Goal: Task Accomplishment & Management: Use online tool/utility

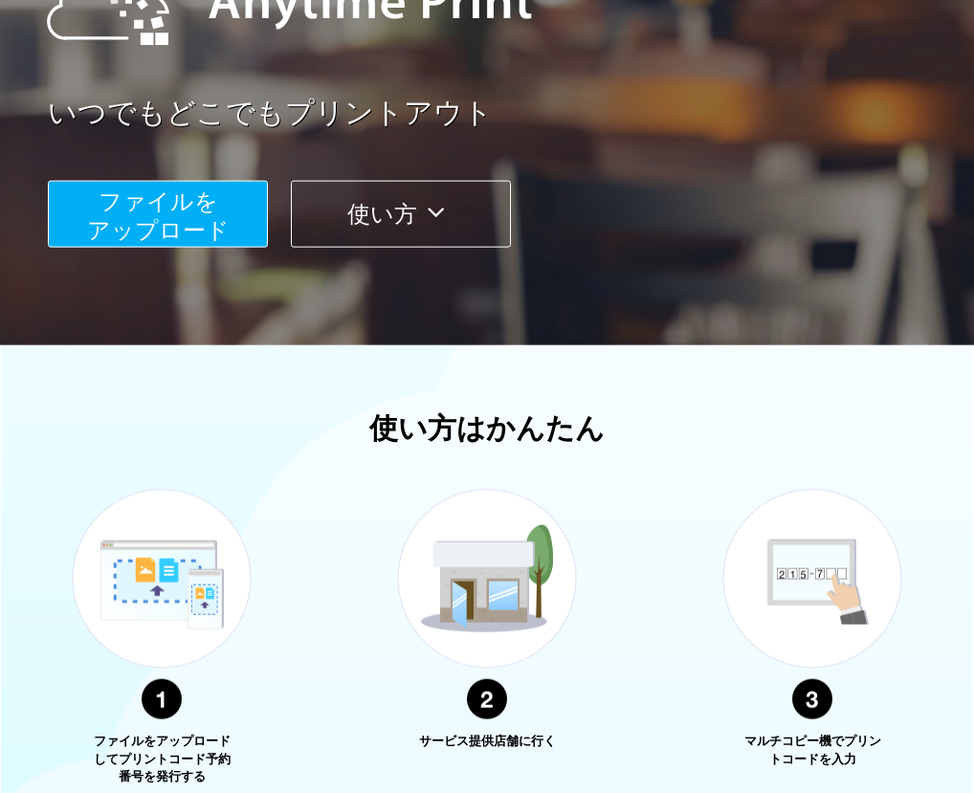
scroll to position [275, 0]
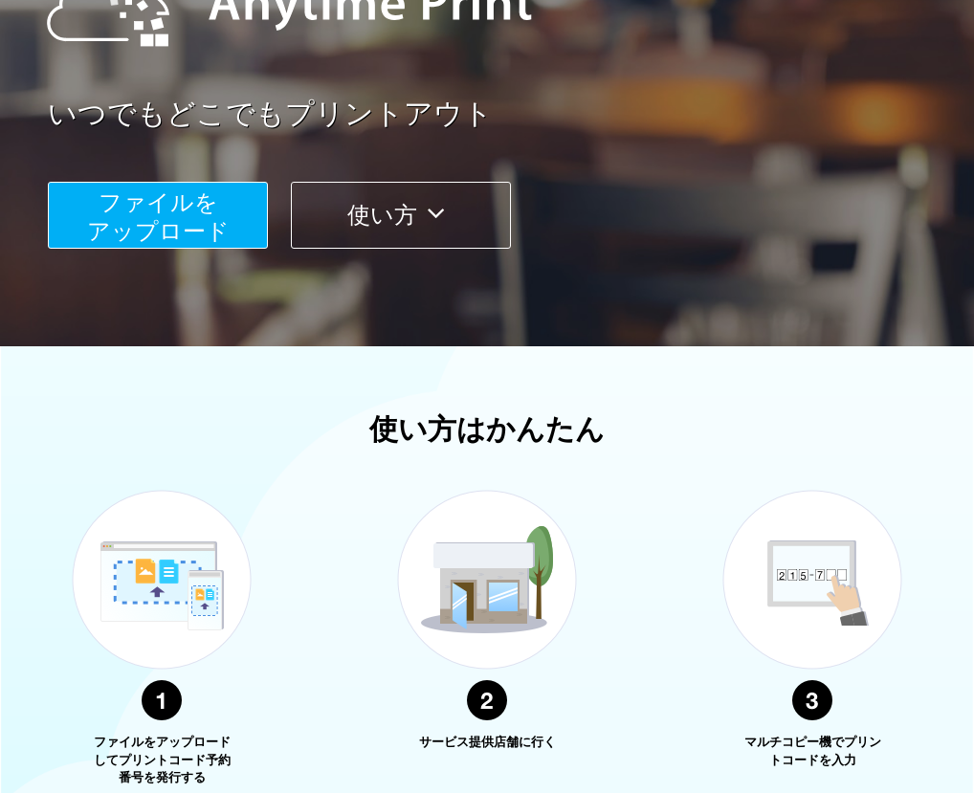
click at [123, 215] on span "ファイルを ​​アップロード" at bounding box center [158, 216] width 143 height 55
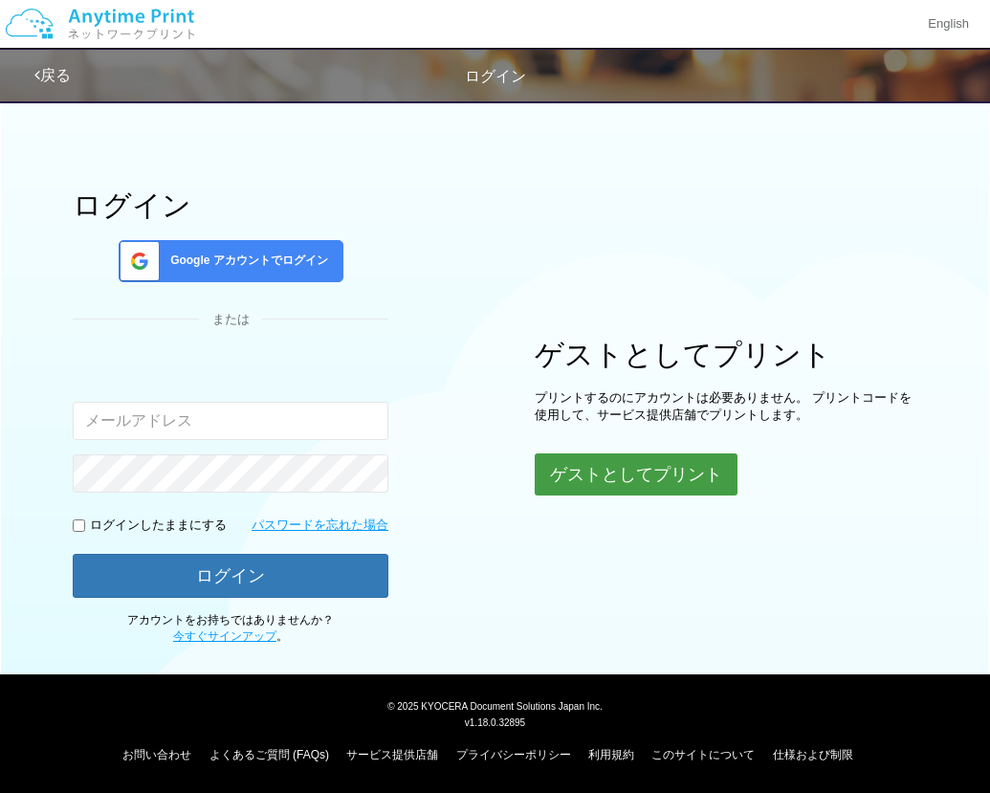
click at [647, 476] on button "ゲストとしてプリント" at bounding box center [636, 474] width 203 height 42
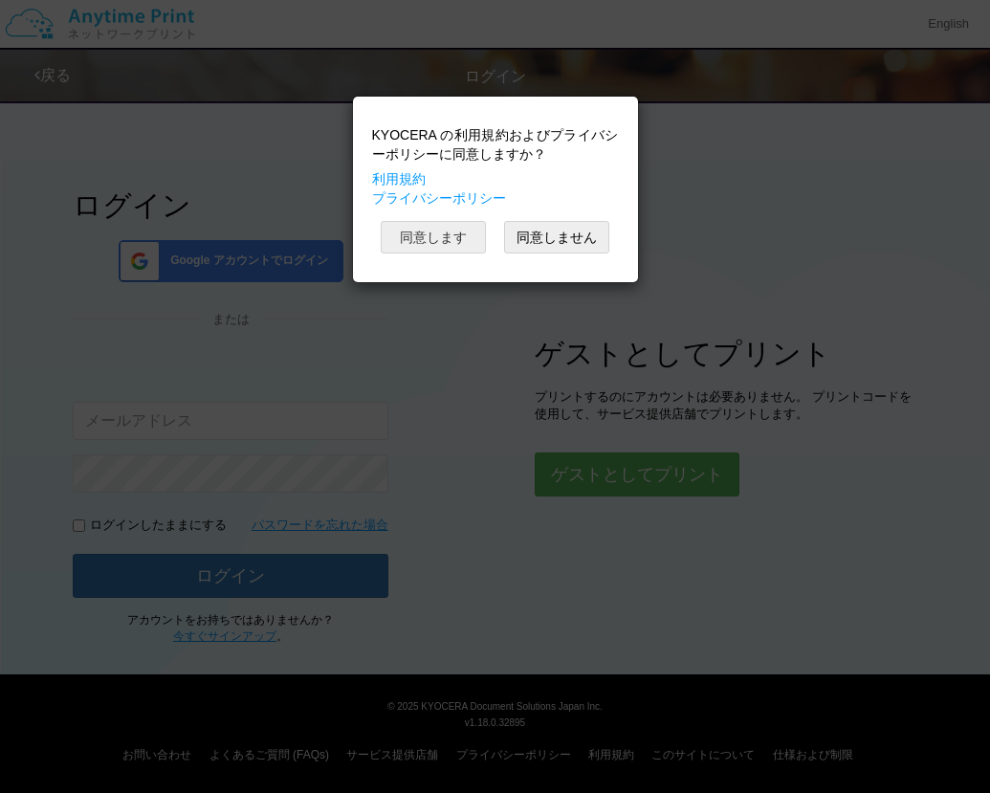
click at [450, 237] on button "同意します" at bounding box center [433, 237] width 105 height 33
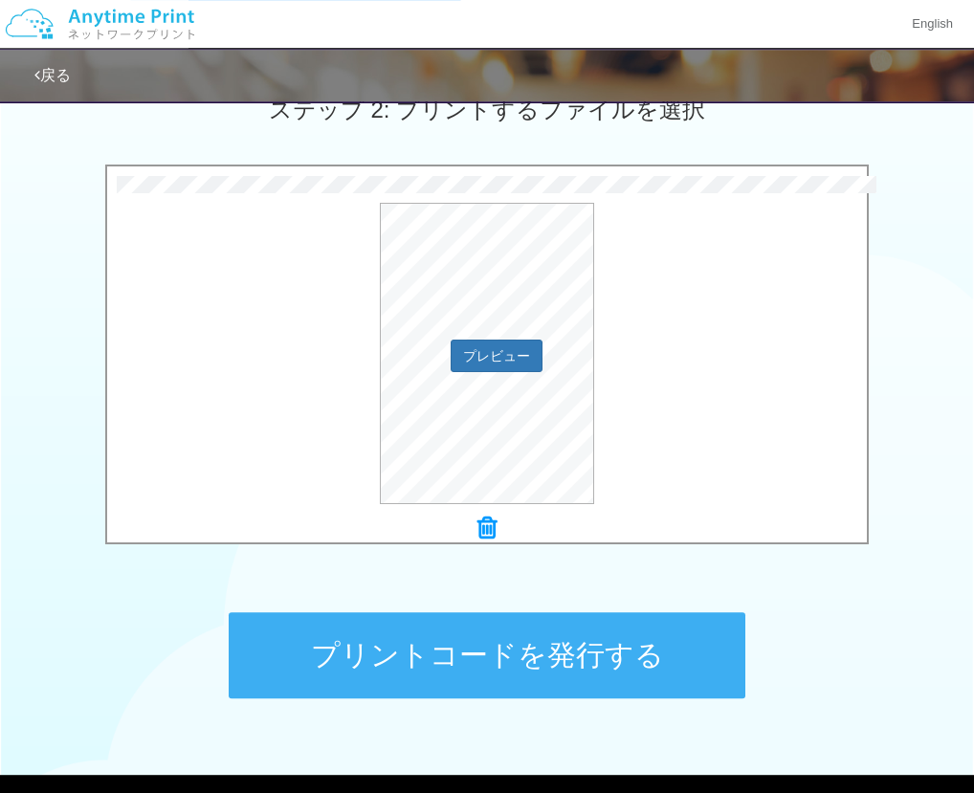
scroll to position [662, 0]
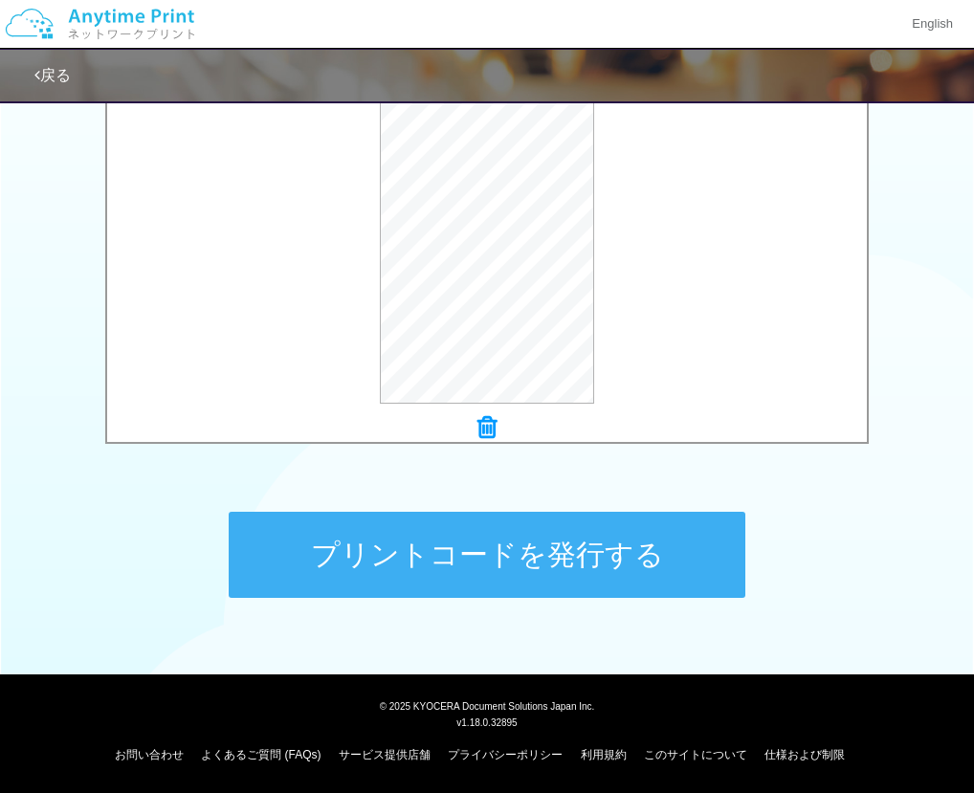
click at [474, 566] on button "プリントコードを発行する" at bounding box center [487, 555] width 516 height 86
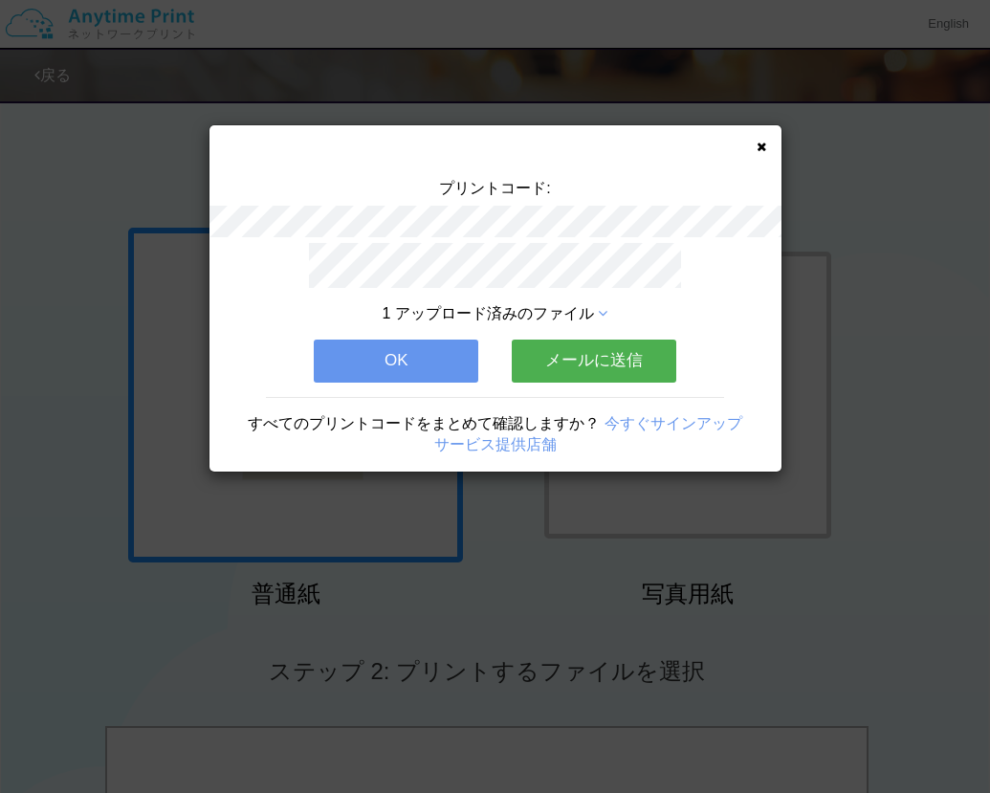
click at [608, 361] on button "メールに送信" at bounding box center [594, 361] width 164 height 42
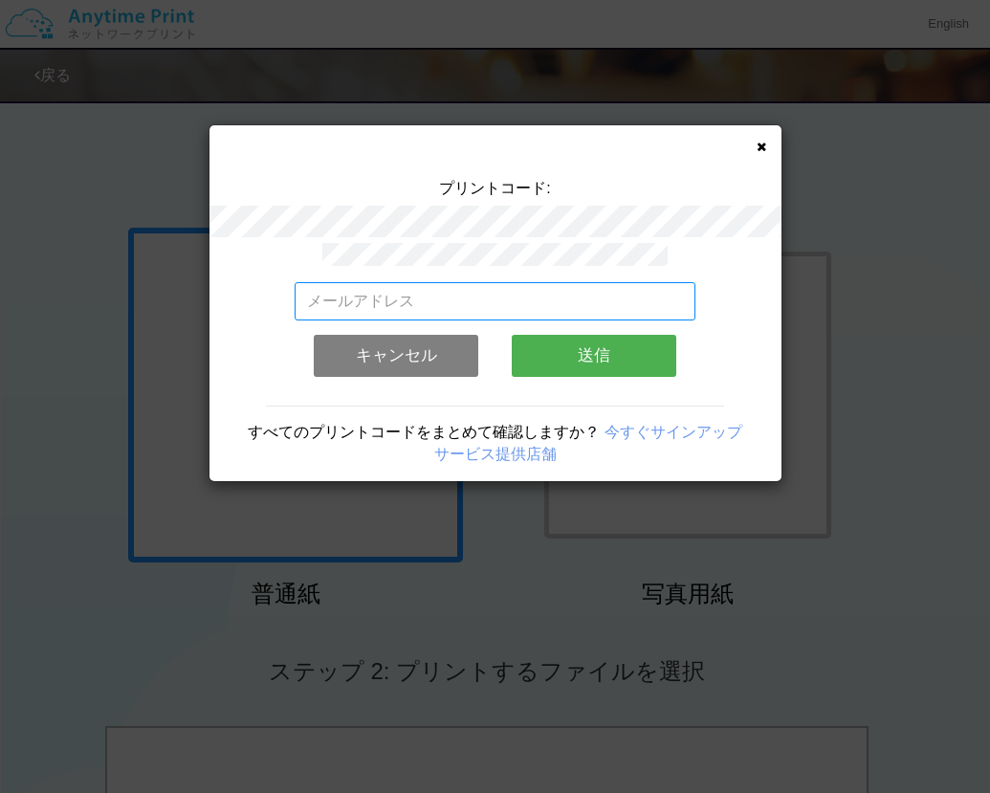
click at [521, 293] on input "email" at bounding box center [495, 301] width 401 height 38
paste input "[EMAIL_ADDRESS][DOMAIN_NAME]"
type input "[EMAIL_ADDRESS][DOMAIN_NAME]"
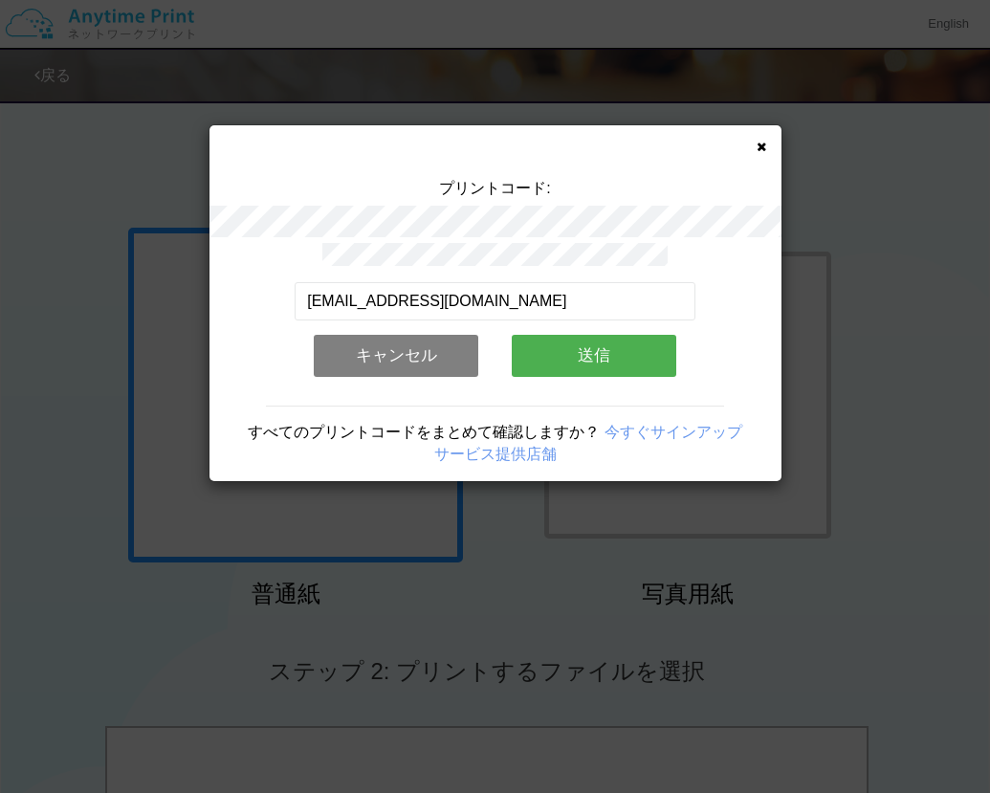
click at [570, 354] on button "送信" at bounding box center [594, 356] width 164 height 42
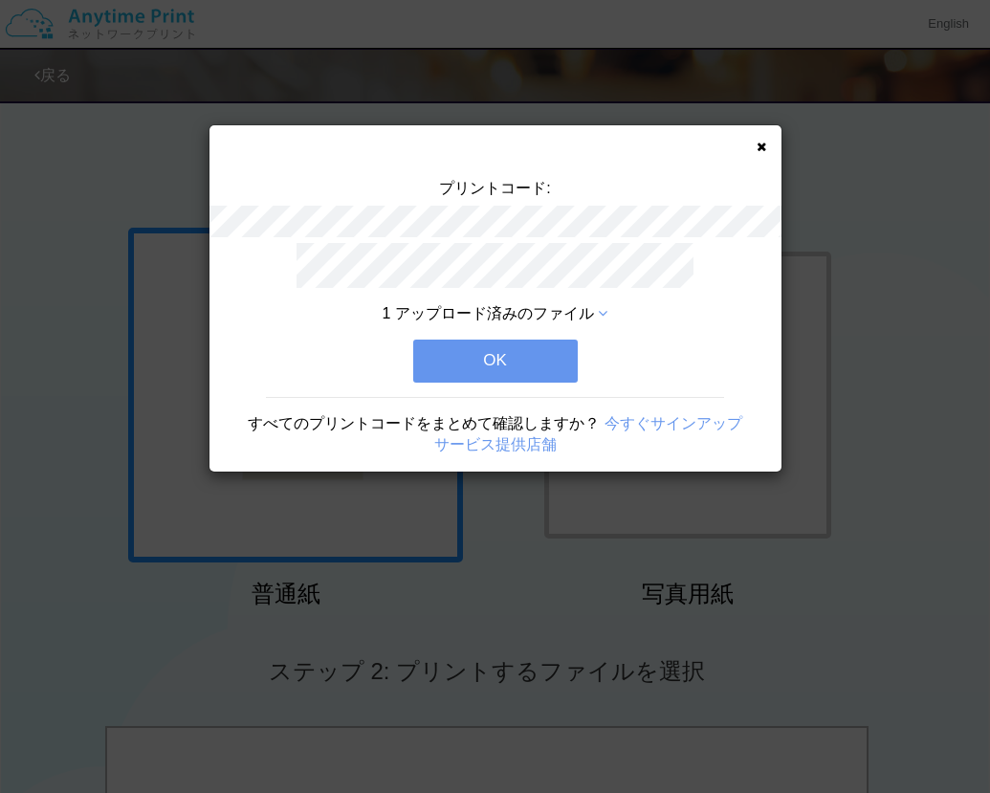
click at [561, 354] on button "OK" at bounding box center [495, 361] width 164 height 42
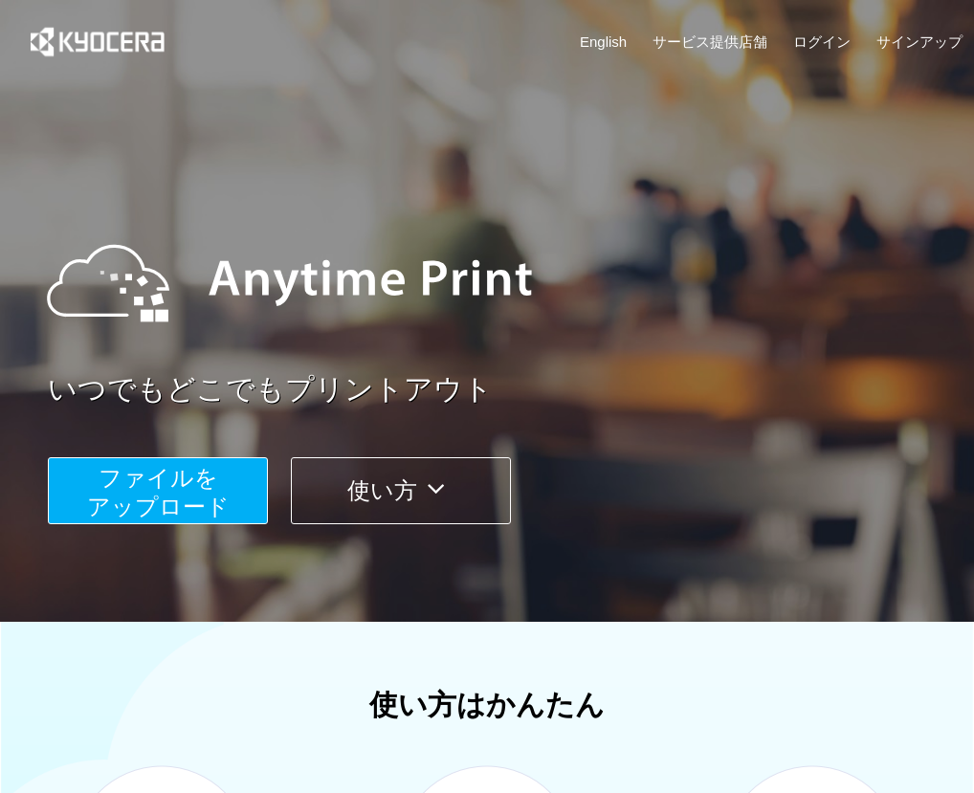
click at [89, 469] on button "ファイルを ​​アップロード" at bounding box center [158, 490] width 220 height 67
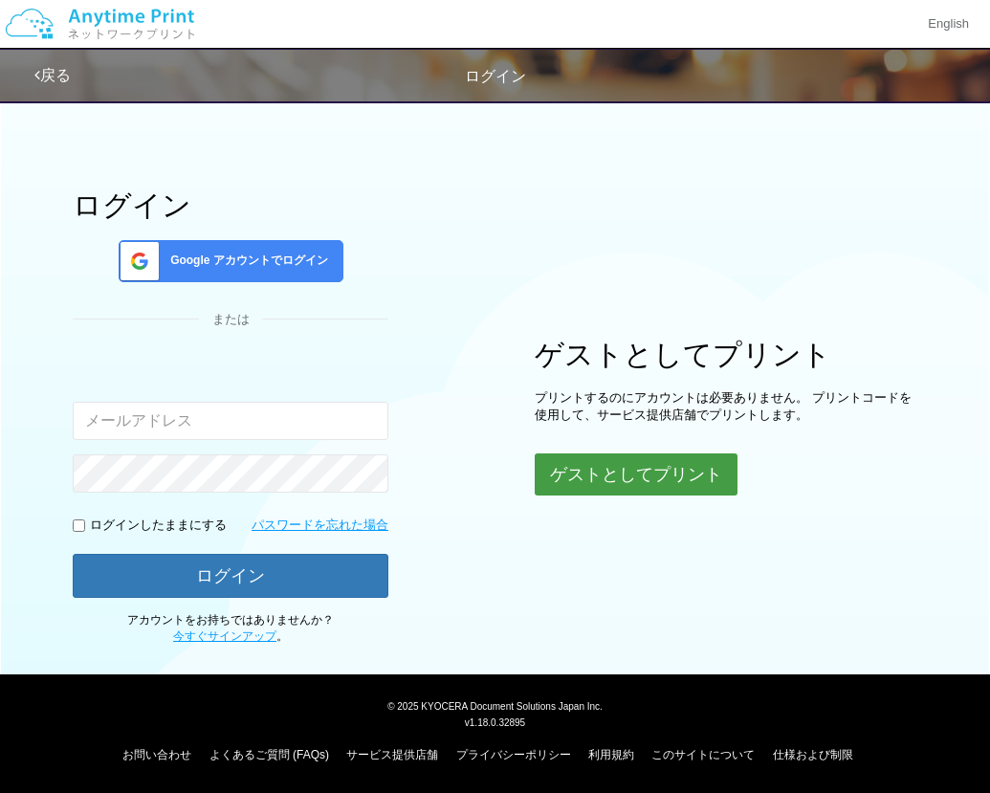
click at [659, 457] on button "ゲストとしてプリント" at bounding box center [636, 474] width 203 height 42
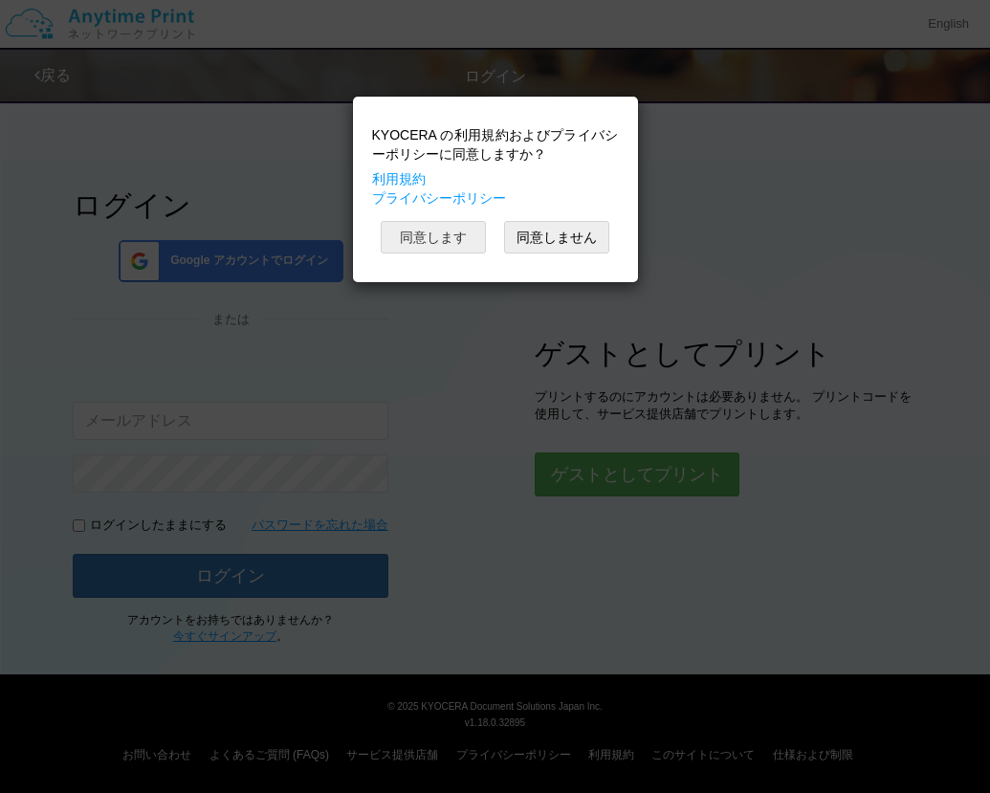
click at [451, 243] on button "同意します" at bounding box center [433, 237] width 105 height 33
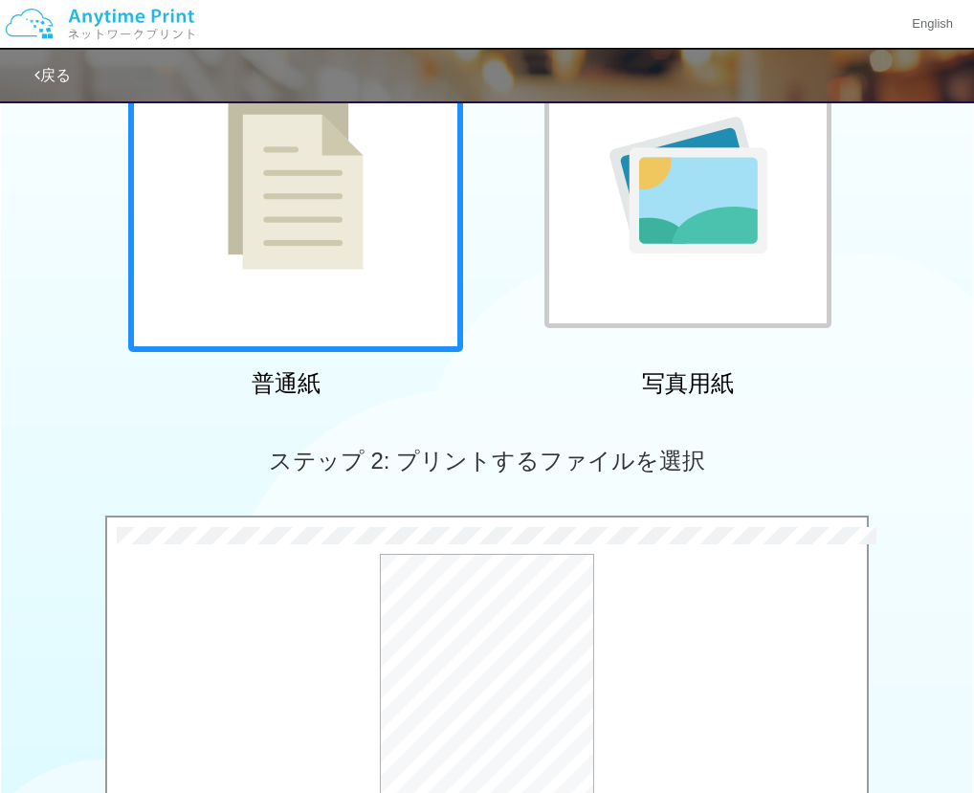
scroll to position [662, 0]
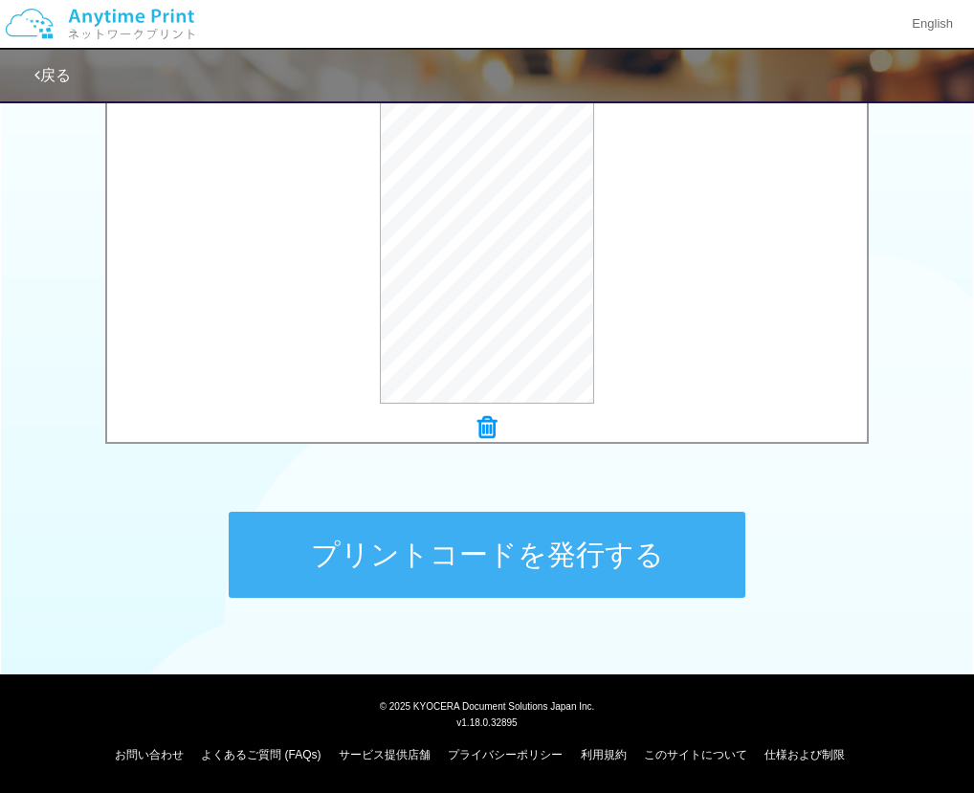
click at [464, 566] on button "プリントコードを発行する" at bounding box center [487, 555] width 516 height 86
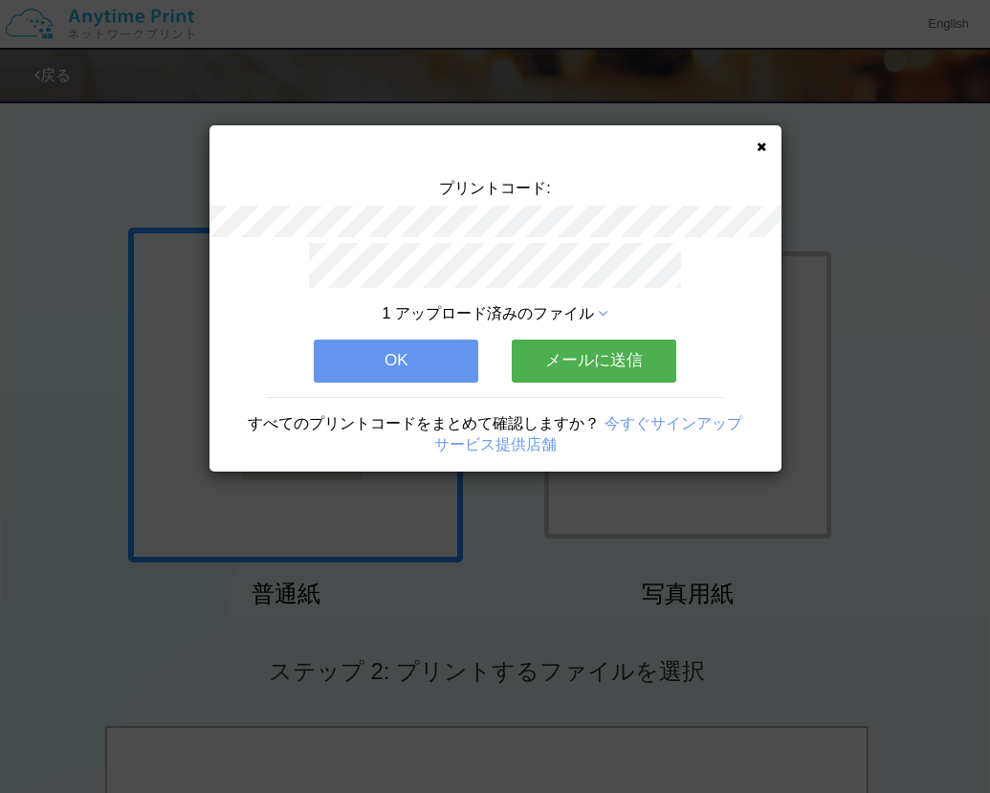
click at [559, 354] on button "メールに送信" at bounding box center [594, 361] width 164 height 42
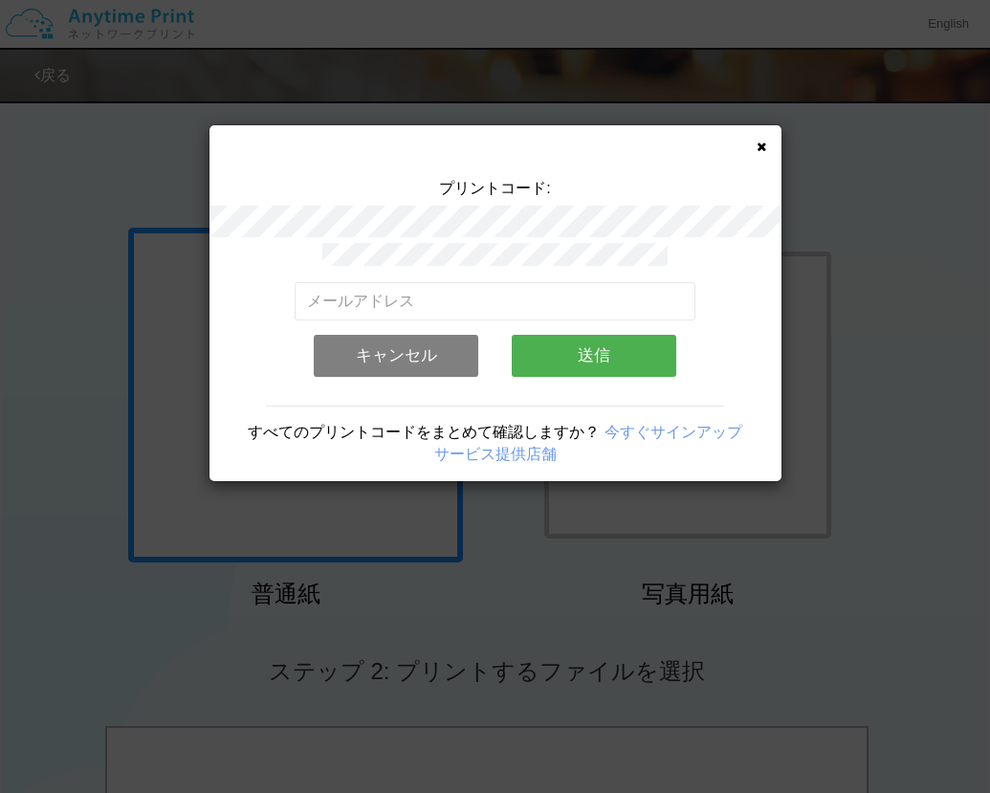
click at [506, 274] on div "有効なメールアドレスを入力してください。 このメールアドレスは、すでに別のアカウントと関連付けられています。 キャンセル 送信" at bounding box center [495, 317] width 401 height 148
click at [482, 285] on input "email" at bounding box center [495, 301] width 401 height 38
paste input "[PERSON_NAME] <[PERSON_NAME][EMAIL_ADDRESS][DOMAIN_NAME][PERSON_NAME]"
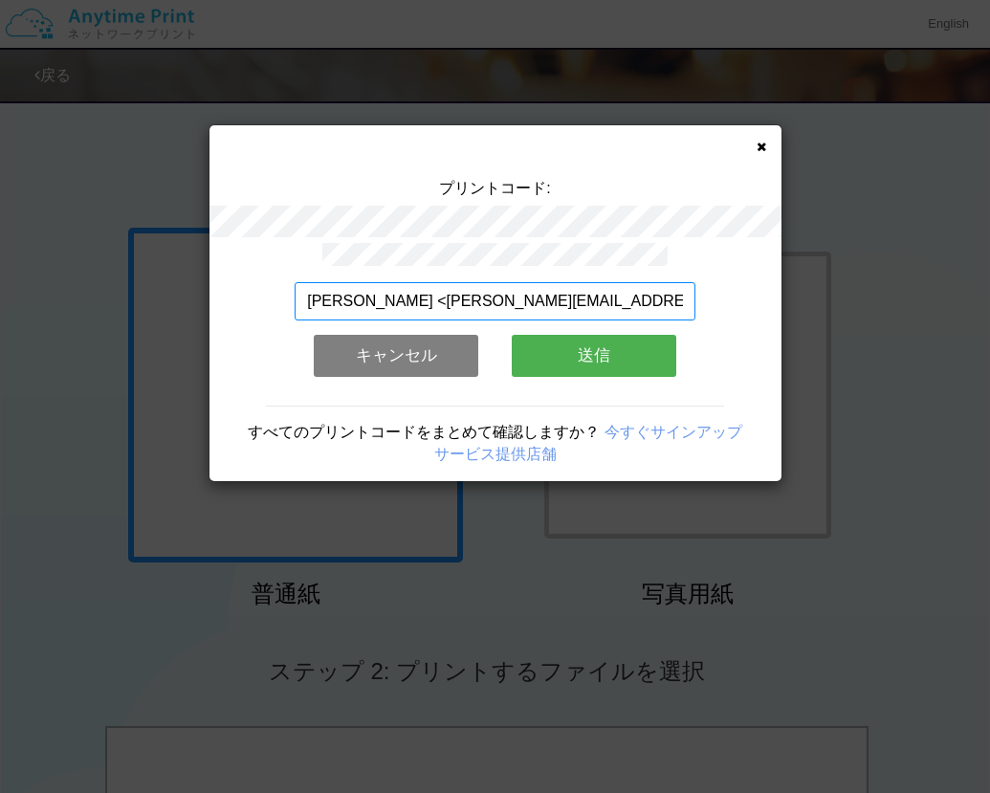
drag, startPoint x: 390, startPoint y: 293, endPoint x: 204, endPoint y: 296, distance: 186.5
click at [295, 296] on input "[PERSON_NAME] <[PERSON_NAME][EMAIL_ADDRESS][DOMAIN_NAME][PERSON_NAME]" at bounding box center [495, 301] width 401 height 38
drag, startPoint x: 481, startPoint y: 295, endPoint x: 744, endPoint y: 284, distance: 263.2
click at [695, 287] on input "[EMAIL_ADDRESS][DOMAIN_NAME]>" at bounding box center [495, 301] width 401 height 38
type input "[EMAIL_ADDRESS][DOMAIN_NAME]"
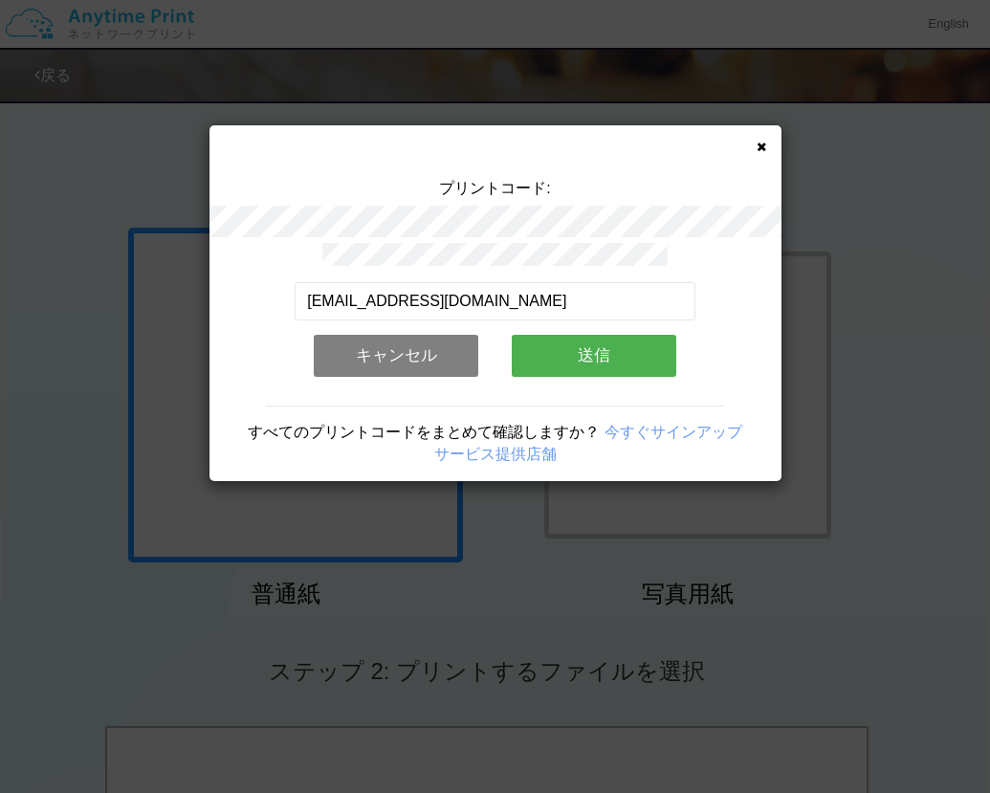
click at [418, 358] on button "キャンセル" at bounding box center [396, 356] width 164 height 42
